Goal: Download file/media

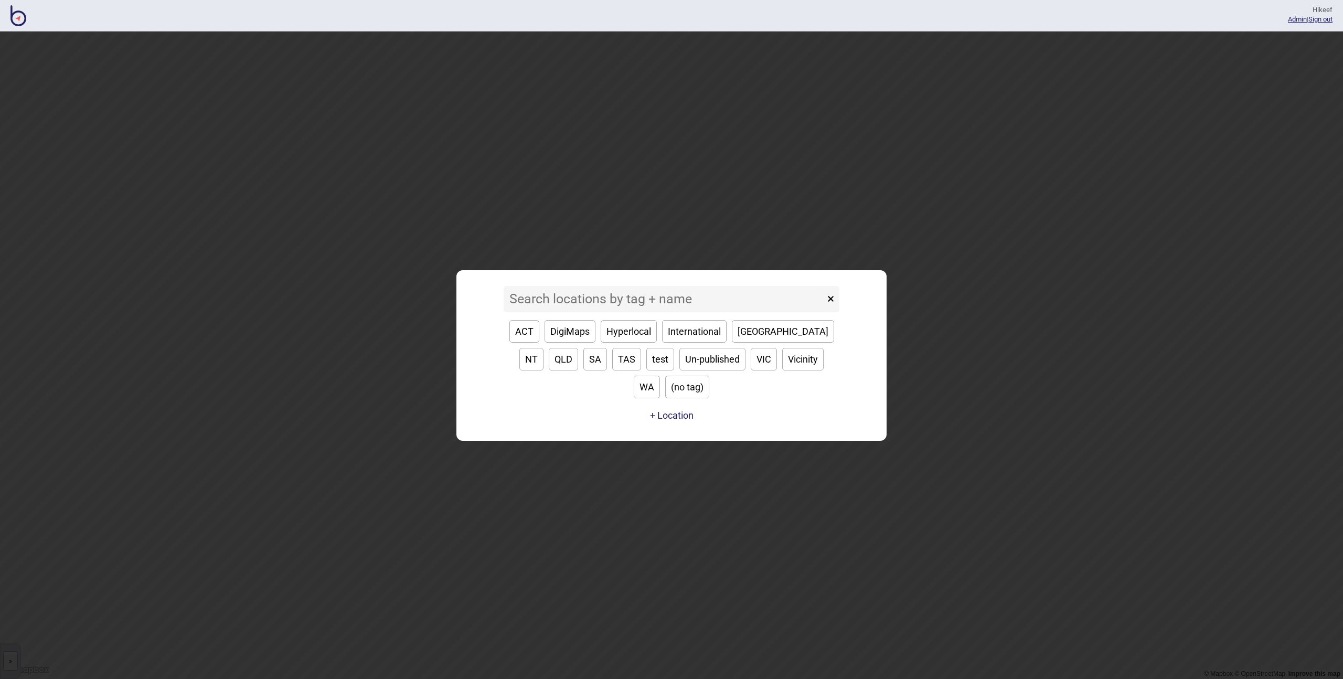
click at [645, 312] on input at bounding box center [664, 299] width 321 height 26
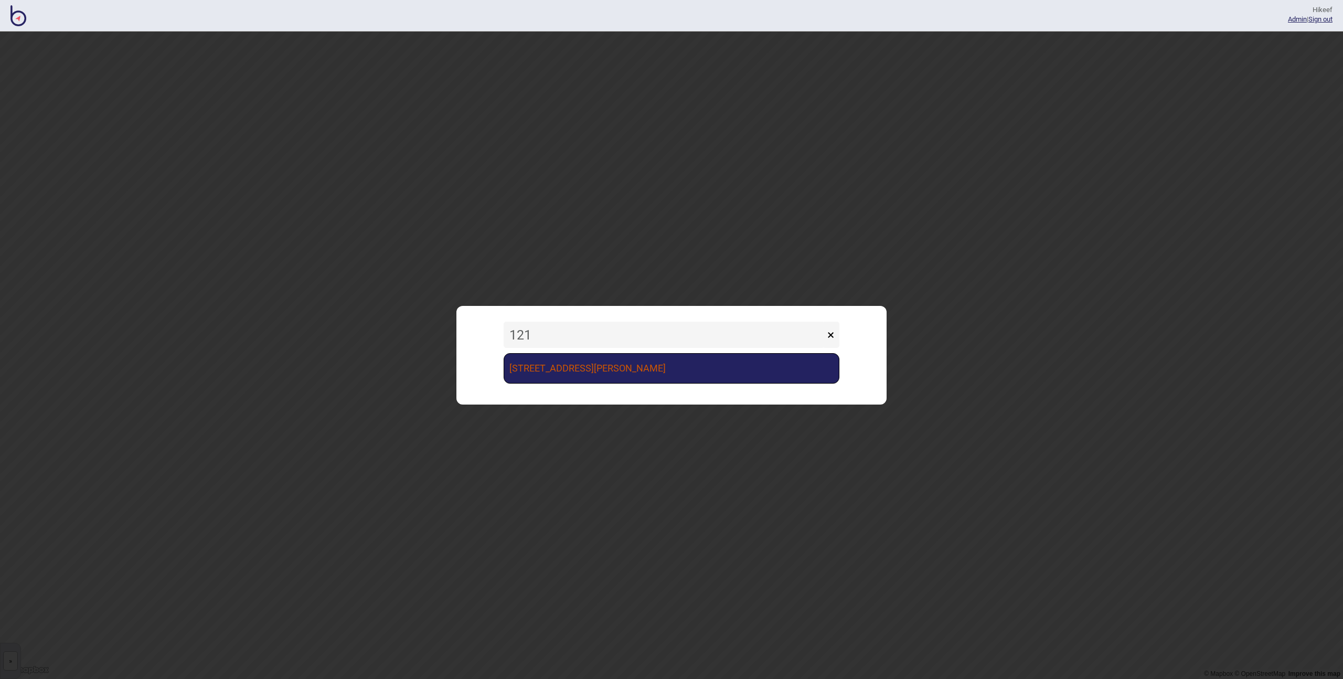
type input "121"
click at [600, 361] on link "121 Marcus Clarke St EY Canberra" at bounding box center [672, 368] width 336 height 30
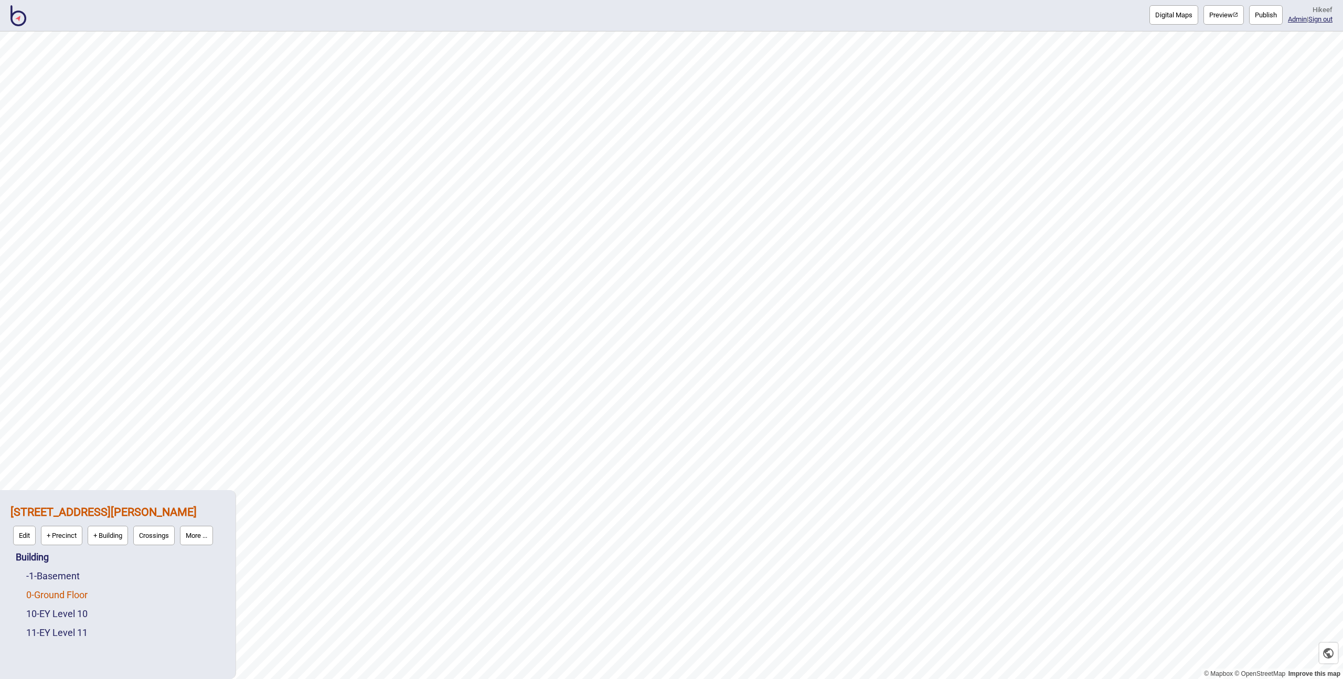
click at [78, 592] on link "0 - Ground Floor" at bounding box center [56, 594] width 61 height 11
click at [73, 617] on link "10 - EY Level 10" at bounding box center [56, 613] width 61 height 11
click at [72, 630] on link "11 - EY Level 11" at bounding box center [56, 632] width 61 height 11
click at [60, 566] on link "0 - Ground Floor" at bounding box center [56, 570] width 61 height 11
click at [60, 550] on link "-1 - Basement" at bounding box center [53, 551] width 54 height 11
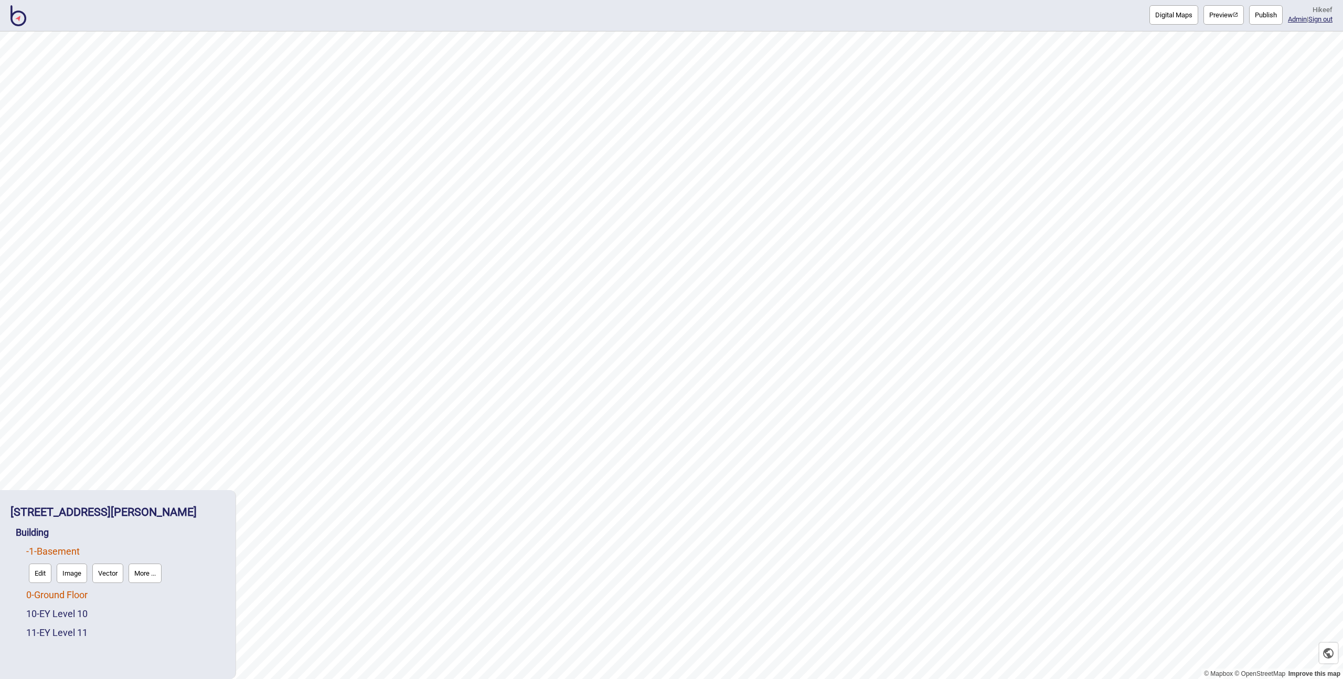
click at [75, 594] on link "0 - Ground Floor" at bounding box center [56, 594] width 61 height 11
click at [74, 612] on link "10 - EY Level 10" at bounding box center [56, 613] width 61 height 11
click at [78, 628] on link "11 - EY Level 11" at bounding box center [56, 632] width 61 height 11
click at [70, 594] on link "10 - EY Level 10" at bounding box center [56, 588] width 61 height 11
click at [70, 629] on link "11 - EY Level 11" at bounding box center [56, 632] width 61 height 11
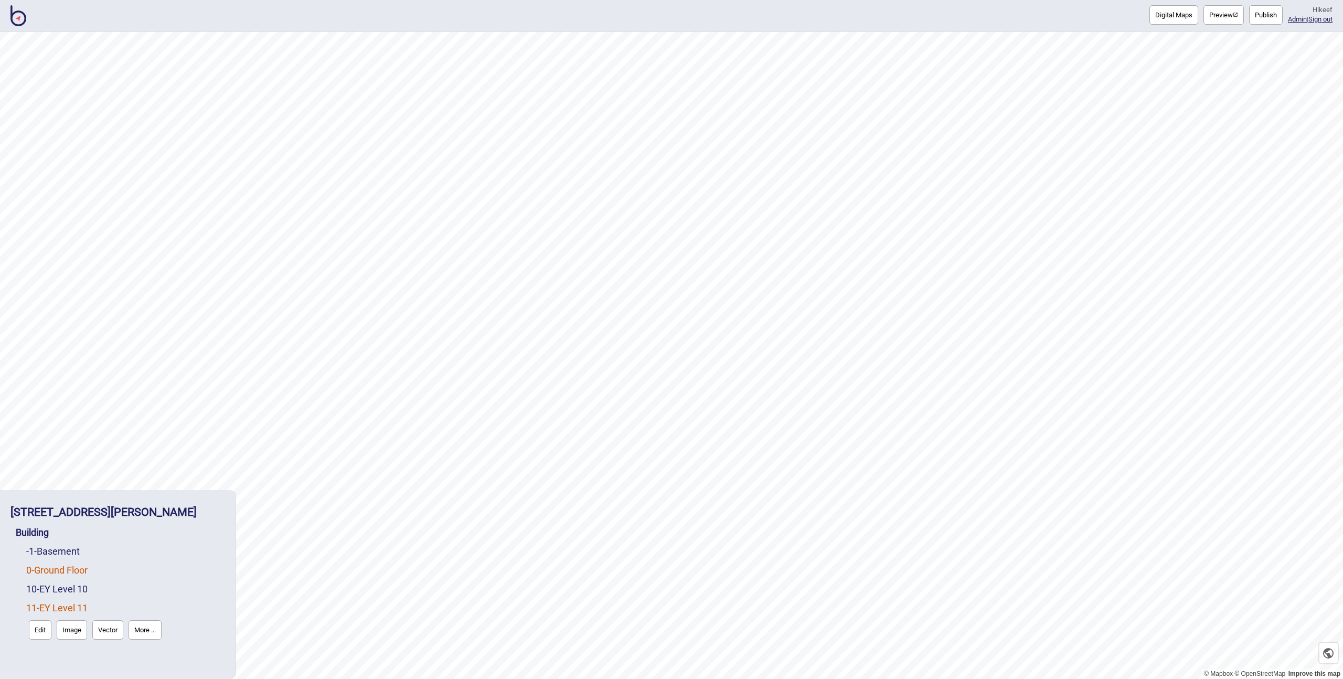
click at [84, 574] on link "0 - Ground Floor" at bounding box center [56, 570] width 61 height 11
click at [58, 552] on link "-1 - Basement" at bounding box center [53, 551] width 54 height 11
click at [77, 507] on strong "121 Marcus Clarke St EY Canberra" at bounding box center [103, 511] width 186 height 13
click at [210, 533] on button "More ..." at bounding box center [196, 535] width 33 height 19
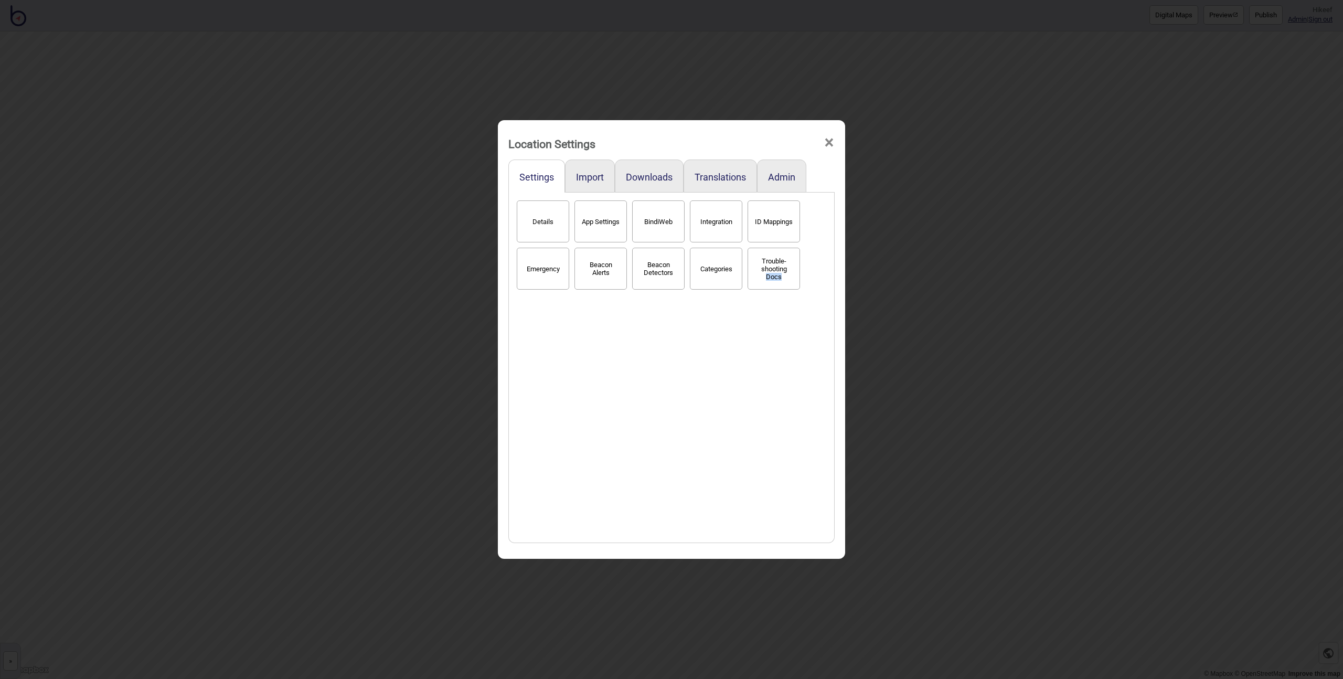
click at [210, 533] on div "Location Settings × Settings Import Downloads Translations Admin Details App Se…" at bounding box center [671, 339] width 1343 height 679
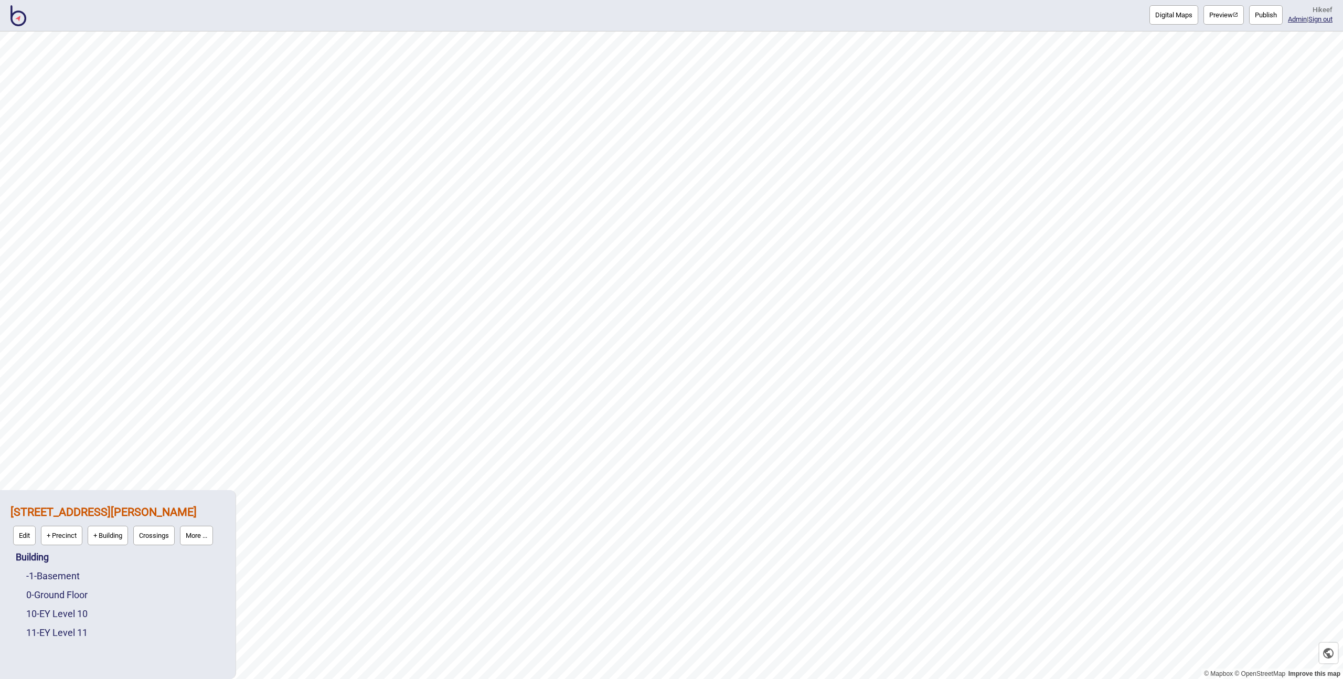
click at [1150, 10] on button "Digital Maps" at bounding box center [1174, 14] width 49 height 19
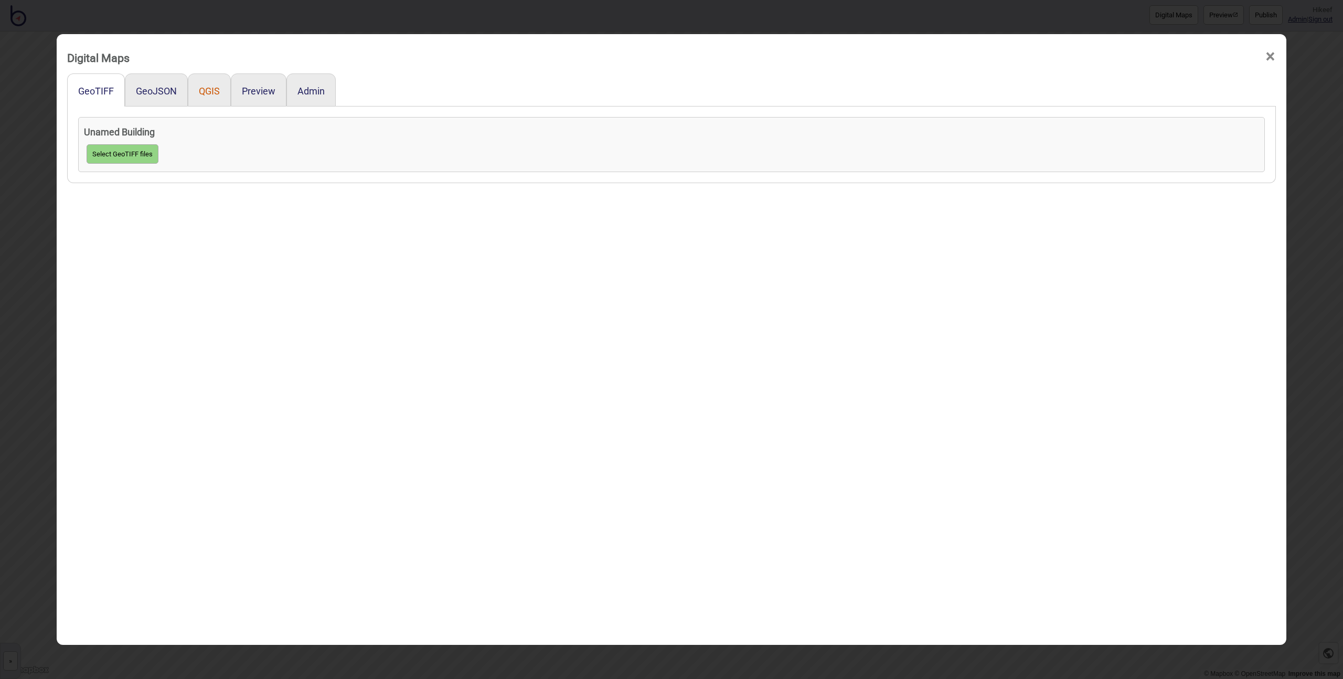
click at [201, 88] on button "QGIS" at bounding box center [209, 91] width 21 height 11
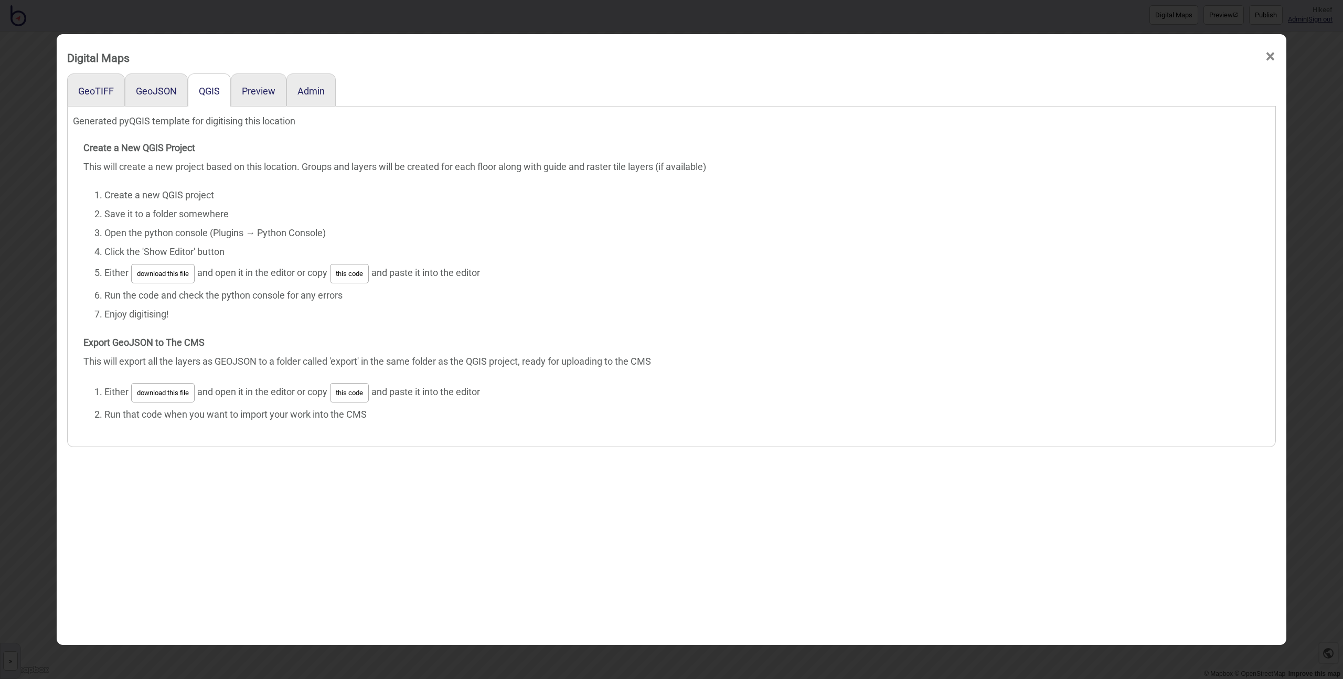
click at [167, 274] on button "download this file" at bounding box center [162, 273] width 63 height 19
click at [158, 389] on button "download this file" at bounding box center [162, 392] width 63 height 19
click at [31, 171] on div "Digital Maps × GeoTIFF GeoJSON QGIS Preview Admin Generated pyQGIS template for…" at bounding box center [671, 339] width 1343 height 679
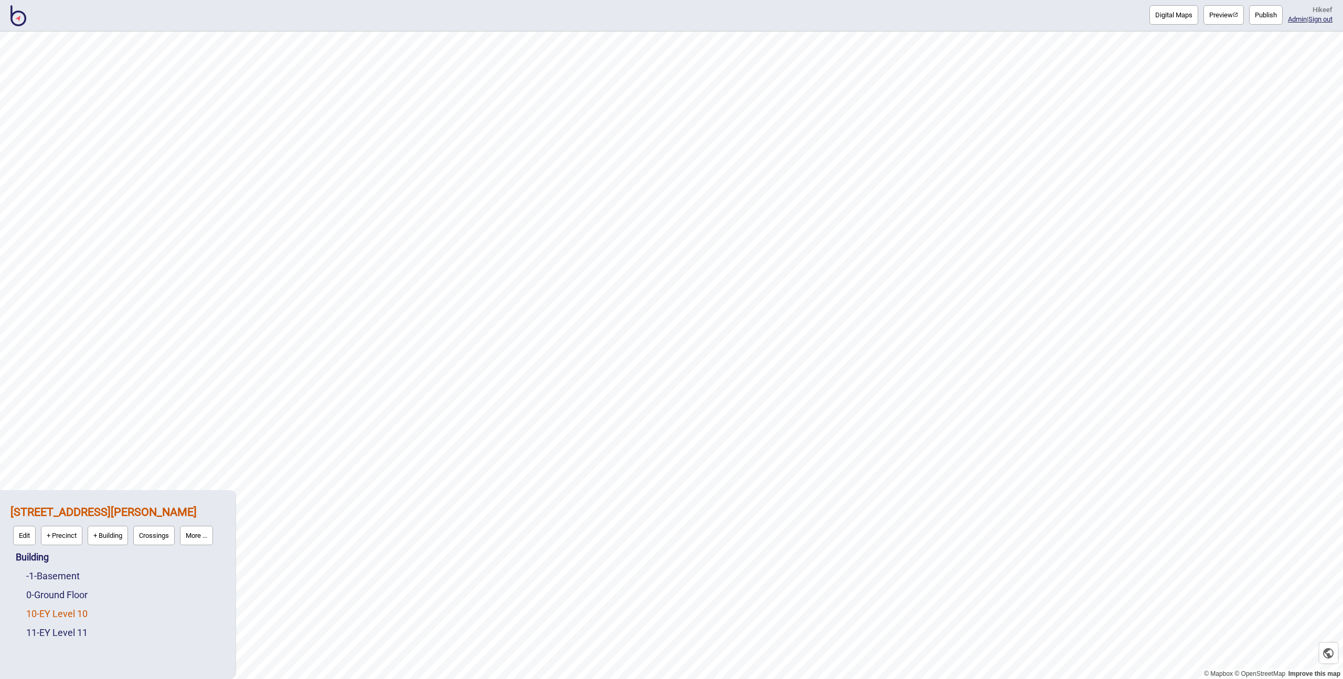
click at [68, 610] on link "10 - EY Level 10" at bounding box center [56, 613] width 61 height 11
click at [40, 612] on button "Edit" at bounding box center [40, 610] width 23 height 19
